Goal: Task Accomplishment & Management: Use online tool/utility

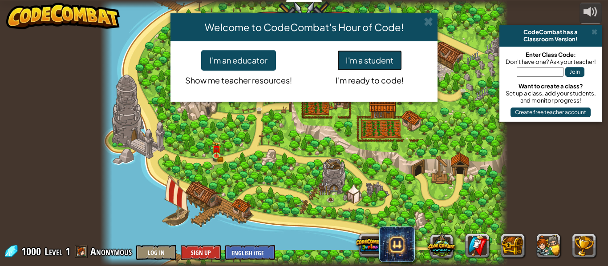
click at [374, 65] on button "I'm a student" at bounding box center [369, 60] width 64 height 20
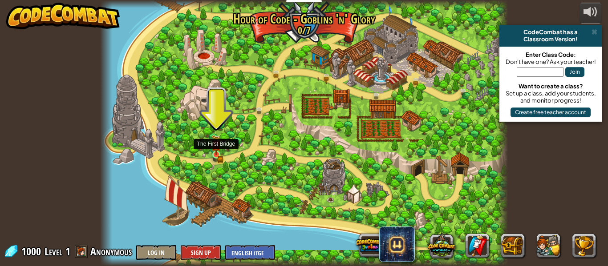
click at [216, 154] on img at bounding box center [215, 145] width 9 height 20
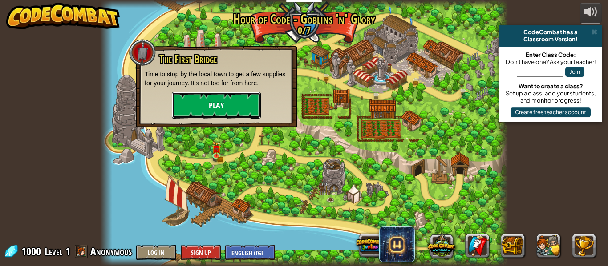
click at [205, 96] on button "Play" at bounding box center [216, 105] width 89 height 27
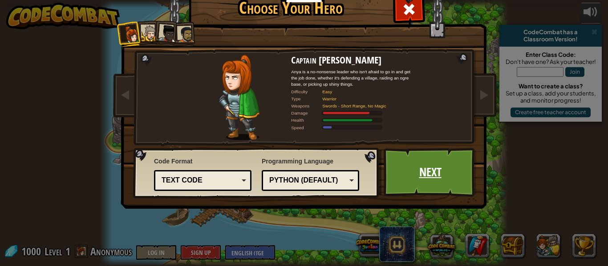
click at [415, 171] on link "Next" at bounding box center [429, 172] width 93 height 49
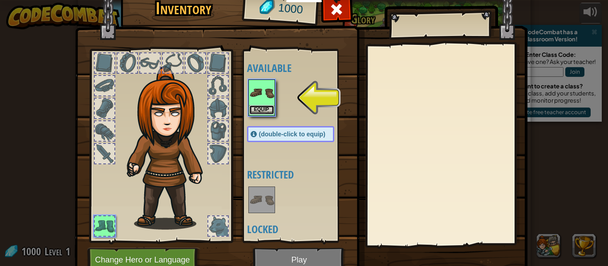
click at [264, 109] on button "Equip" at bounding box center [261, 109] width 25 height 9
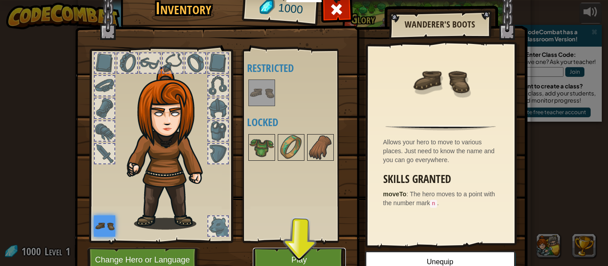
click at [308, 250] on button "Play" at bounding box center [299, 260] width 93 height 24
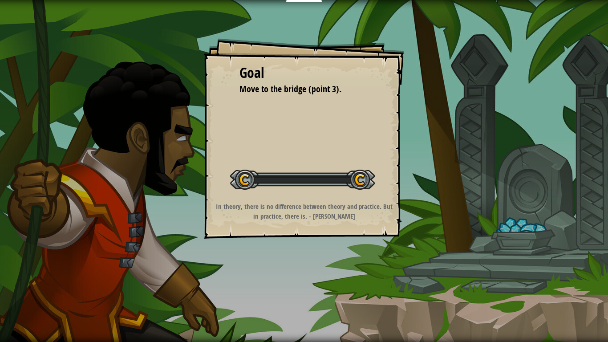
click at [278, 177] on div at bounding box center [302, 179] width 145 height 20
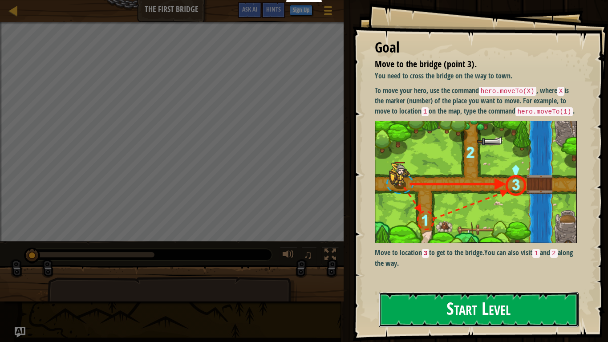
click at [460, 266] on button "Start Level" at bounding box center [479, 309] width 200 height 35
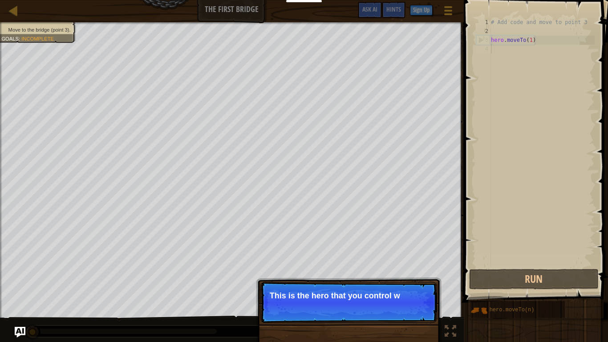
click at [293, 266] on p "Continue This is the hero that you control w" at bounding box center [348, 302] width 177 height 41
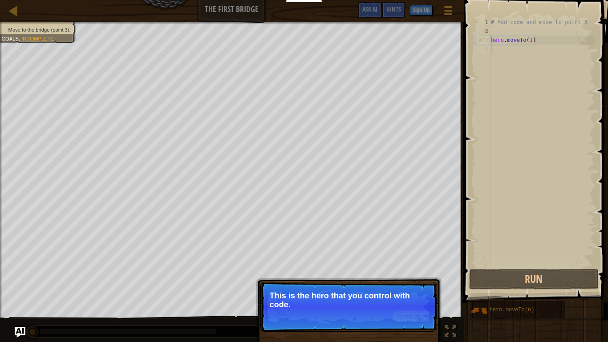
click at [330, 266] on p "Continue This is the hero that you control with code." at bounding box center [348, 307] width 177 height 50
click at [413, 266] on button "Continue" at bounding box center [411, 316] width 37 height 12
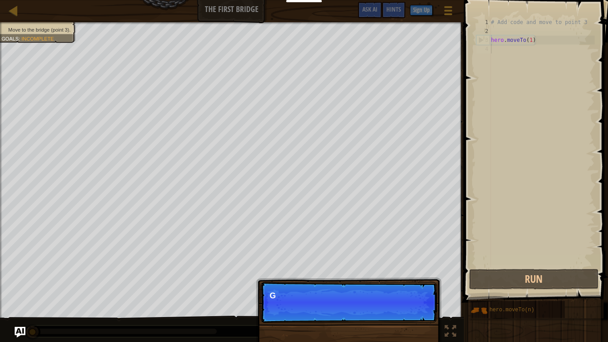
scroll to position [4, 0]
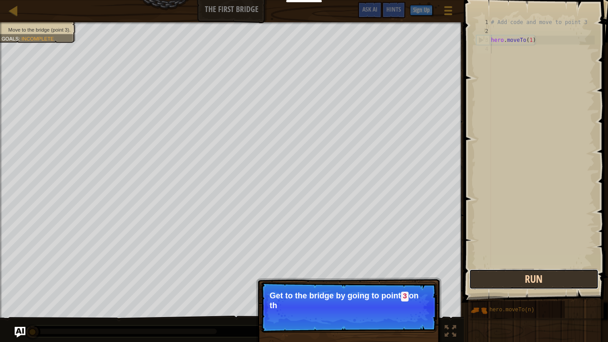
click at [532, 266] on button "Run" at bounding box center [533, 279] width 129 height 20
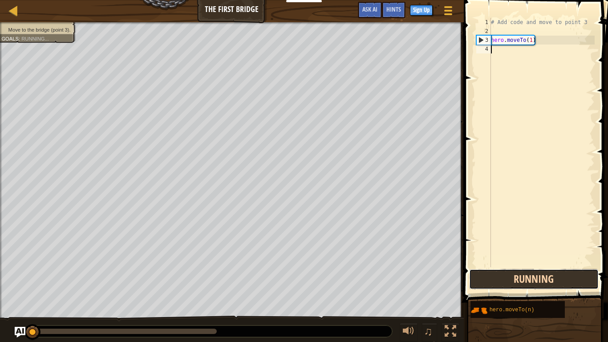
click at [508, 266] on button "Running" at bounding box center [533, 279] width 129 height 20
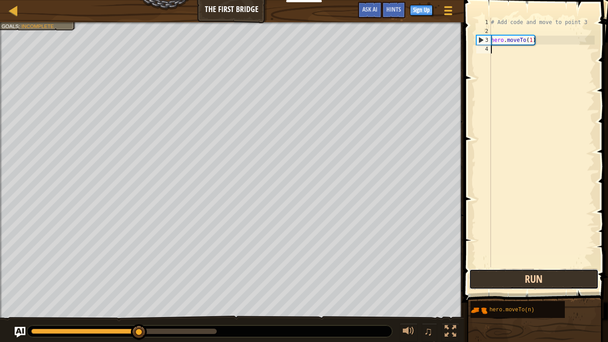
click at [500, 266] on button "Run" at bounding box center [533, 279] width 129 height 20
click at [500, 266] on button "Running" at bounding box center [533, 279] width 129 height 20
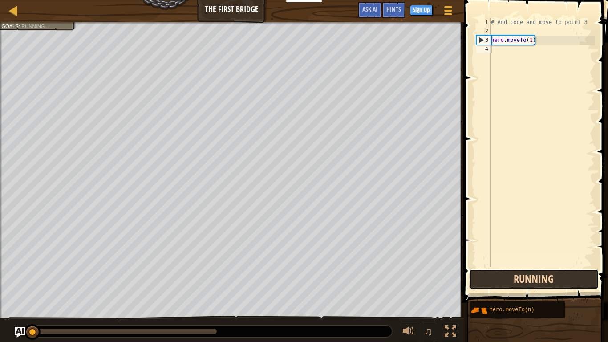
click at [500, 266] on button "Running" at bounding box center [533, 279] width 129 height 20
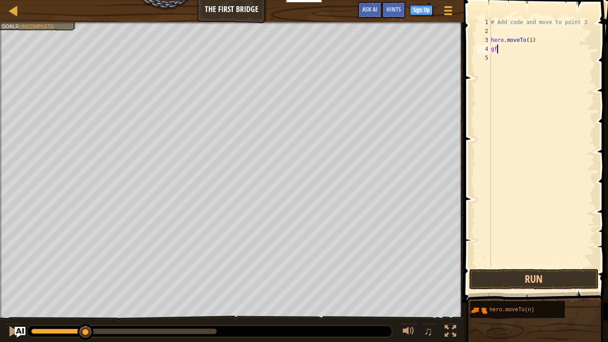
scroll to position [4, 0]
type textarea "g"
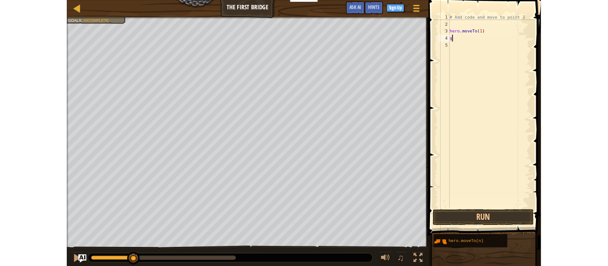
scroll to position [4, 0]
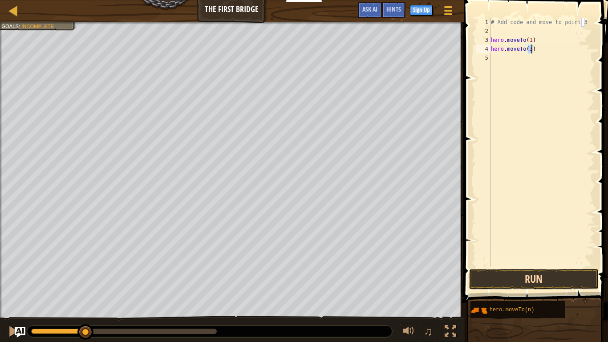
type textarea "hero.moveTo(3)"
click at [501, 266] on button "Run" at bounding box center [533, 279] width 129 height 20
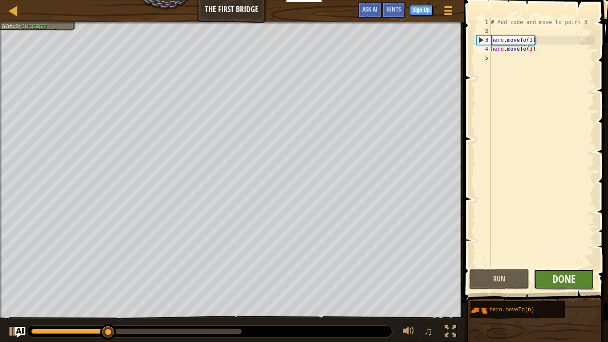
click at [566, 266] on span "Done" at bounding box center [563, 278] width 23 height 14
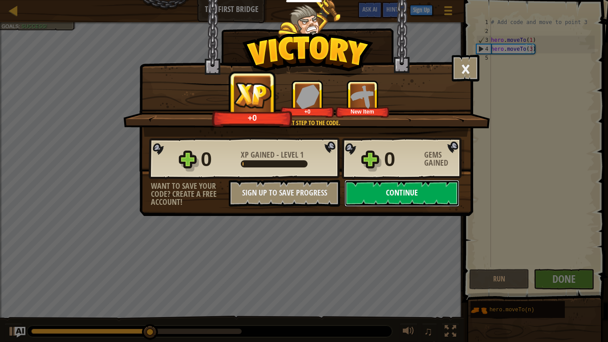
click at [394, 189] on button "Continue" at bounding box center [401, 193] width 115 height 27
